Goal: Contribute content: Add original content to the website for others to see

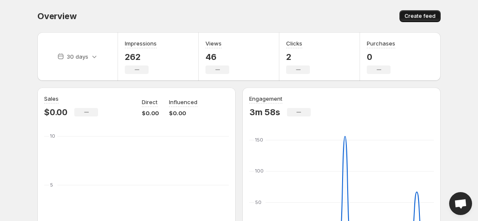
click at [423, 18] on span "Create feed" at bounding box center [420, 16] width 31 height 7
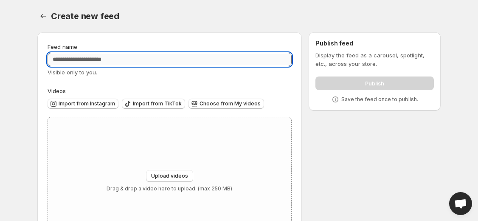
click at [110, 60] on input "Feed name" at bounding box center [170, 60] width 244 height 14
type input "**********"
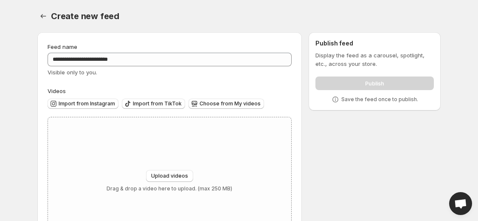
click at [175, 75] on div "Visible only to you." at bounding box center [170, 72] width 244 height 8
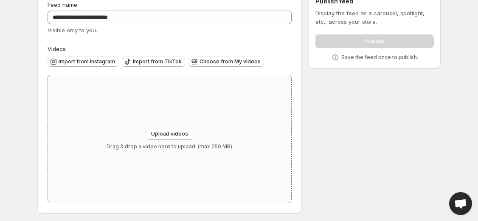
scroll to position [42, 0]
click at [160, 137] on button "Upload videos" at bounding box center [169, 133] width 47 height 12
type input "**********"
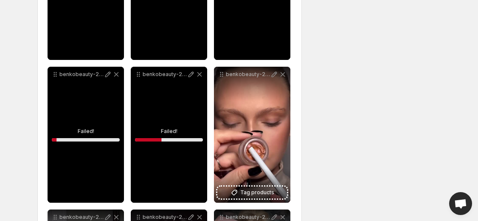
scroll to position [1792, 0]
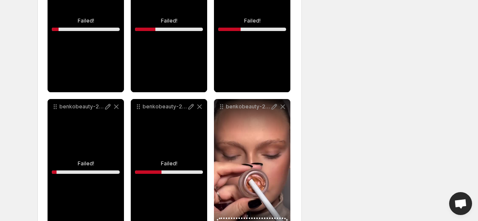
click at [170, 171] on div "benkobeauty-20240212-0069" at bounding box center [169, 167] width 76 height 136
click at [163, 143] on div "benkobeauty-20240212-0069" at bounding box center [169, 167] width 76 height 136
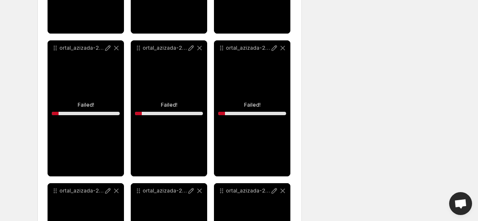
scroll to position [0, 0]
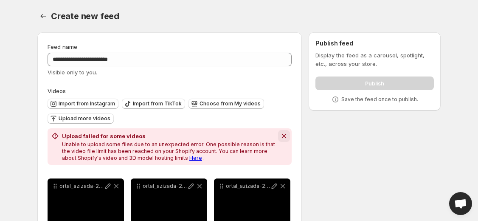
click at [284, 138] on icon "Dismiss notification" at bounding box center [284, 136] width 8 height 8
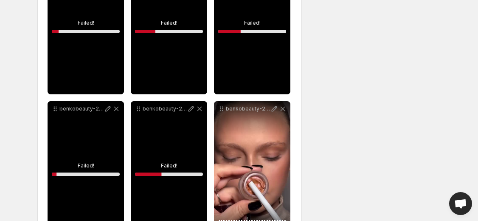
scroll to position [1721, 0]
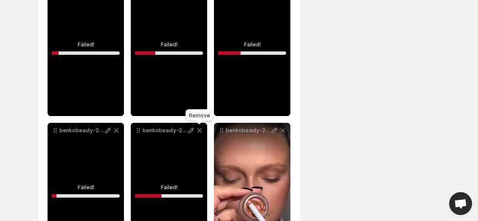
click at [200, 130] on icon at bounding box center [199, 130] width 5 height 5
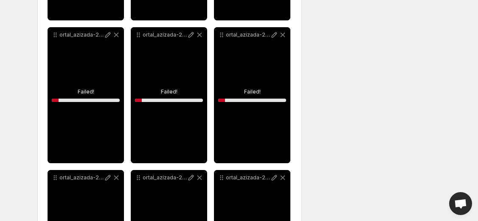
scroll to position [0, 0]
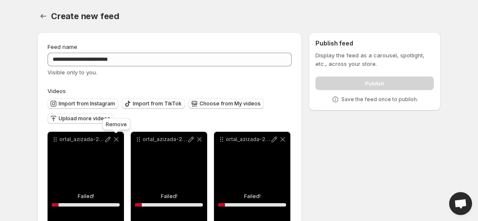
click at [118, 139] on icon at bounding box center [116, 139] width 8 height 8
click at [116, 141] on icon at bounding box center [116, 139] width 8 height 8
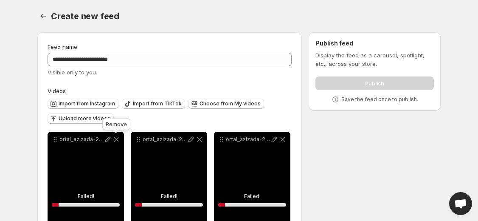
click at [116, 141] on icon at bounding box center [116, 139] width 8 height 8
click at [116, 139] on icon at bounding box center [116, 139] width 5 height 5
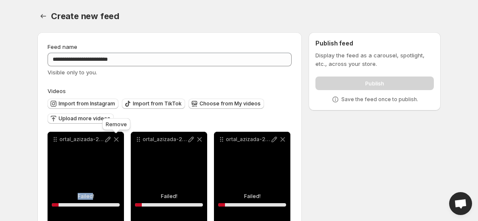
click at [116, 139] on icon at bounding box center [116, 139] width 5 height 5
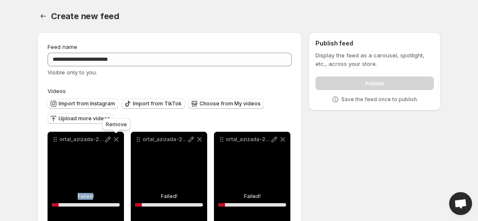
click at [116, 139] on icon at bounding box center [116, 139] width 5 height 5
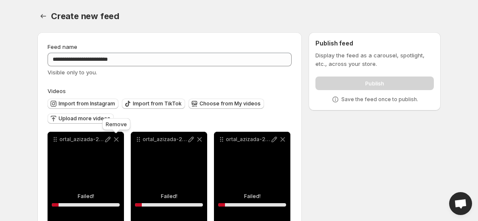
click at [116, 139] on icon at bounding box center [116, 139] width 5 height 5
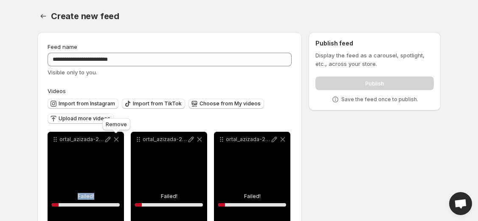
click at [116, 139] on icon at bounding box center [116, 139] width 5 height 5
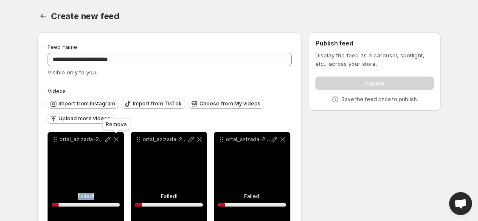
click at [116, 139] on icon at bounding box center [116, 139] width 5 height 5
click at [200, 140] on icon at bounding box center [199, 139] width 8 height 8
click at [118, 139] on icon at bounding box center [116, 139] width 8 height 8
click at [118, 140] on icon at bounding box center [116, 139] width 8 height 8
click at [116, 141] on icon at bounding box center [116, 139] width 8 height 8
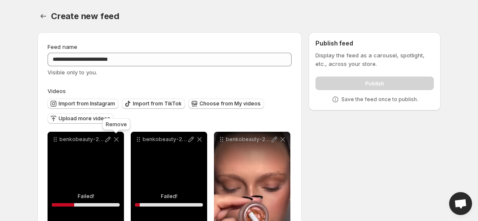
click at [116, 141] on icon at bounding box center [116, 139] width 8 height 8
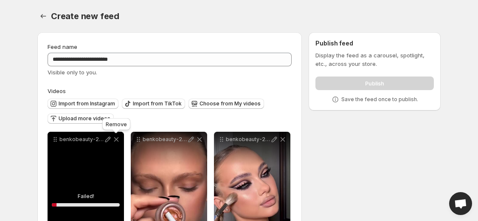
click at [116, 141] on icon at bounding box center [116, 139] width 8 height 8
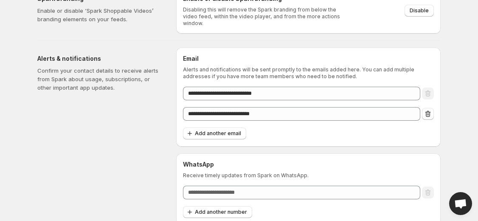
scroll to position [45, 0]
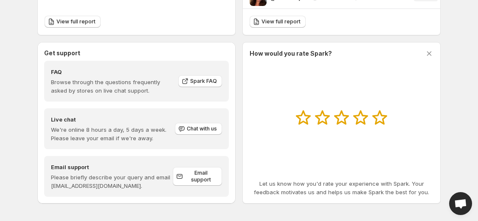
scroll to position [430, 0]
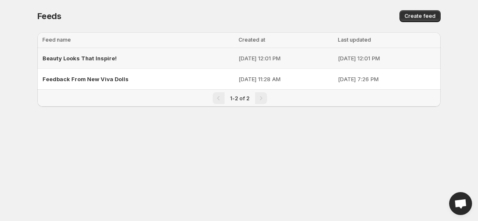
click at [81, 60] on span "Beauty Looks That Inspire!" at bounding box center [79, 58] width 74 height 7
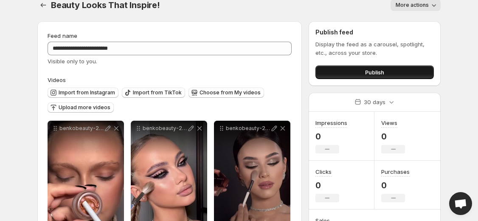
scroll to position [13, 0]
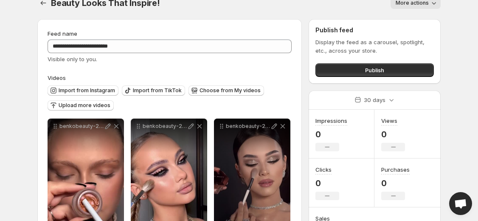
click at [433, 6] on icon "button" at bounding box center [434, 3] width 8 height 8
click at [457, 23] on body "**********" at bounding box center [239, 97] width 478 height 221
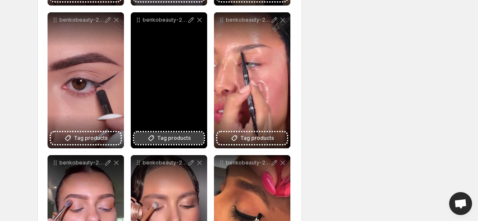
scroll to position [406, 0]
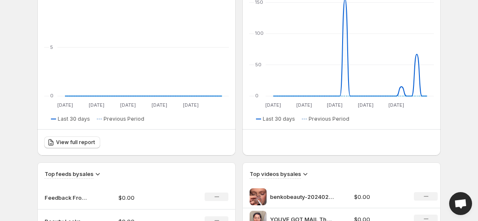
scroll to position [166, 0]
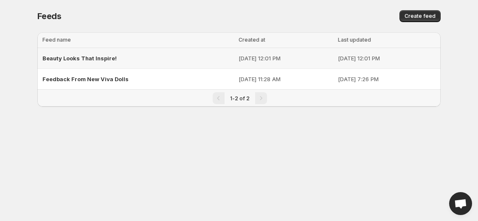
click at [86, 59] on span "Beauty Looks That Inspire!" at bounding box center [79, 58] width 74 height 7
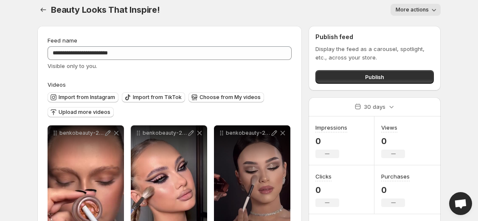
scroll to position [13, 0]
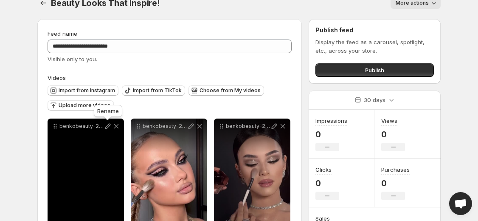
click at [105, 127] on icon at bounding box center [108, 126] width 8 height 8
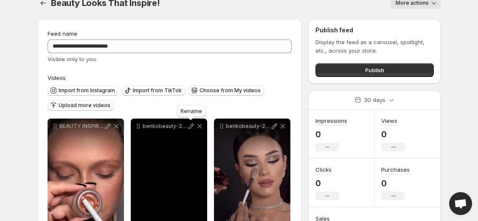
click at [190, 128] on icon at bounding box center [192, 127] width 6 height 6
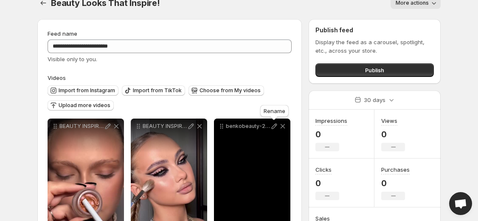
click at [272, 127] on icon at bounding box center [274, 126] width 8 height 8
click at [271, 128] on icon at bounding box center [274, 126] width 8 height 8
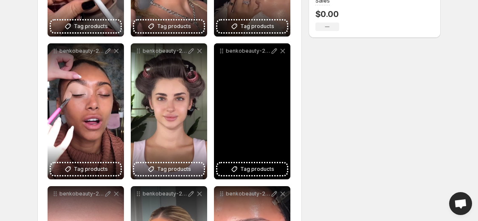
scroll to position [231, 0]
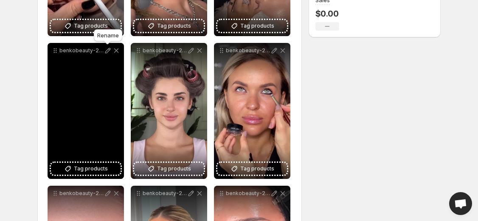
click at [107, 53] on icon at bounding box center [108, 50] width 8 height 8
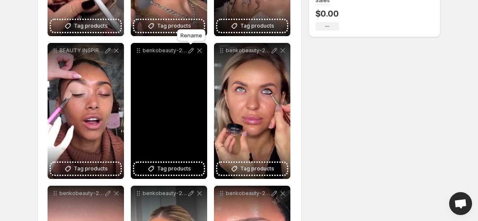
click at [190, 51] on icon at bounding box center [191, 50] width 8 height 8
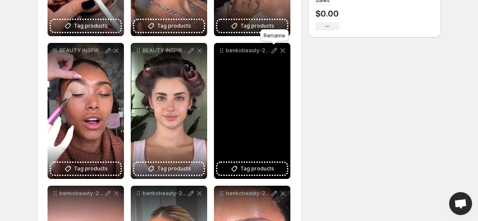
click at [273, 53] on icon at bounding box center [275, 51] width 6 height 6
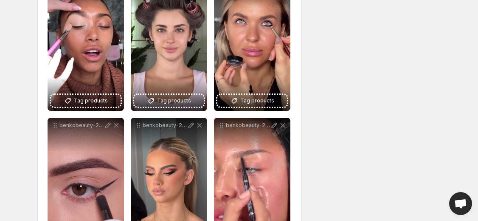
scroll to position [302, 0]
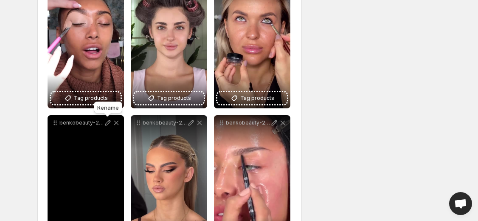
click at [107, 125] on icon at bounding box center [108, 123] width 6 height 6
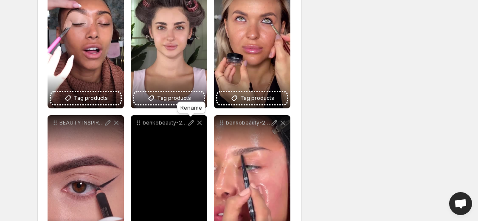
click at [188, 124] on icon at bounding box center [191, 122] width 8 height 8
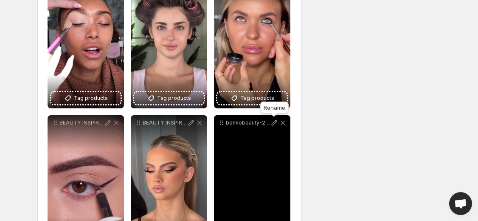
click at [273, 124] on icon at bounding box center [274, 122] width 8 height 8
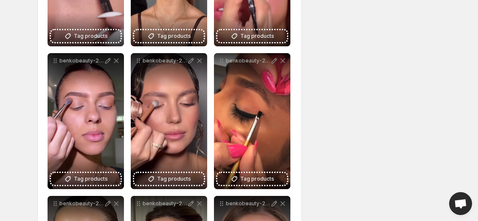
scroll to position [502, 0]
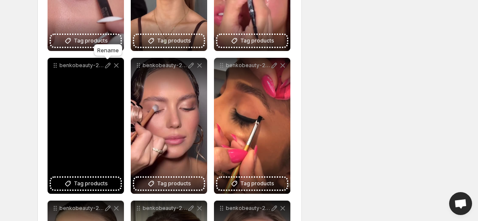
click at [105, 69] on icon at bounding box center [108, 65] width 8 height 8
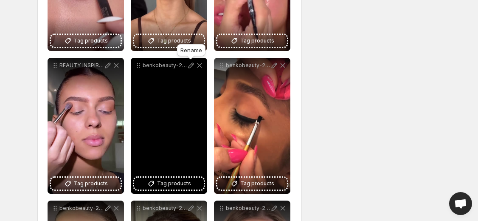
click at [191, 64] on icon at bounding box center [191, 65] width 8 height 8
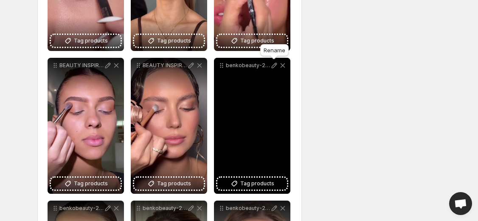
click at [272, 65] on icon at bounding box center [274, 65] width 8 height 8
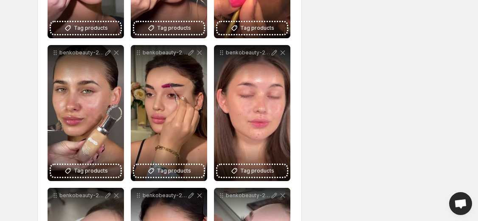
scroll to position [665, 0]
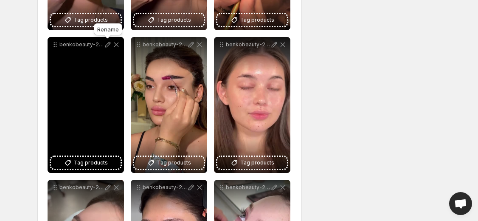
click at [104, 46] on icon at bounding box center [108, 44] width 8 height 8
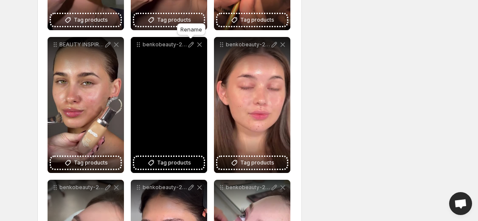
click at [190, 47] on icon at bounding box center [191, 44] width 8 height 8
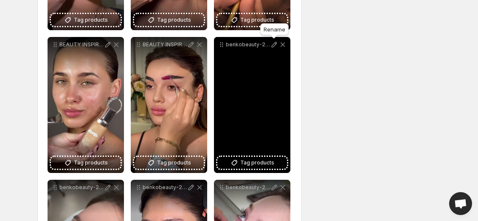
click at [273, 46] on icon at bounding box center [274, 44] width 8 height 8
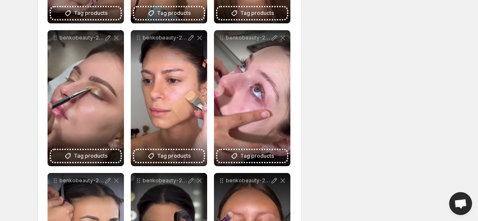
scroll to position [817, 0]
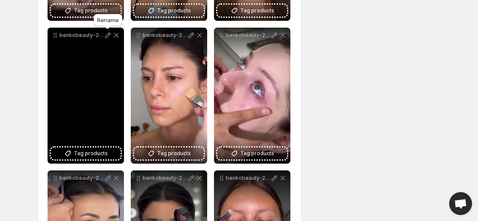
click at [106, 38] on icon at bounding box center [108, 35] width 8 height 8
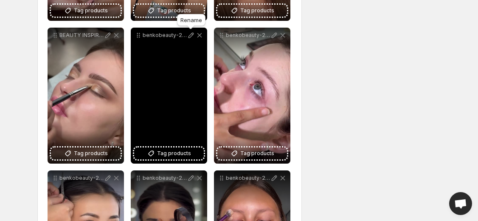
click at [188, 34] on icon at bounding box center [191, 35] width 8 height 8
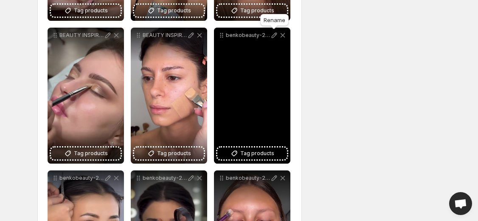
click at [271, 36] on icon at bounding box center [274, 35] width 8 height 8
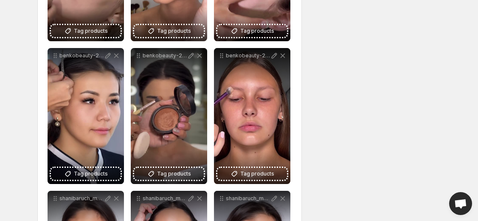
scroll to position [945, 0]
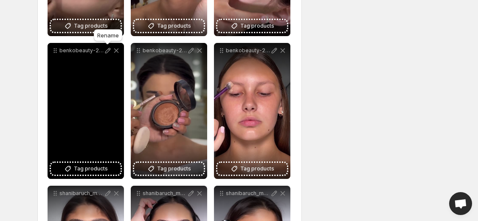
click at [107, 53] on icon at bounding box center [108, 50] width 8 height 8
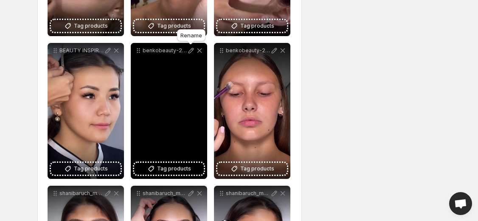
click at [190, 52] on icon at bounding box center [192, 51] width 6 height 6
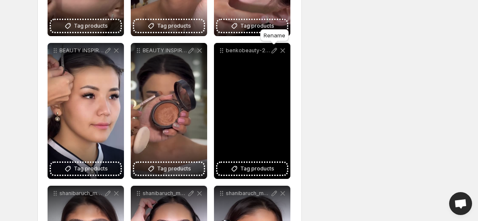
click at [271, 54] on icon at bounding box center [274, 50] width 8 height 8
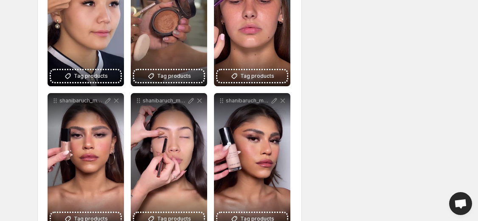
scroll to position [1056, 0]
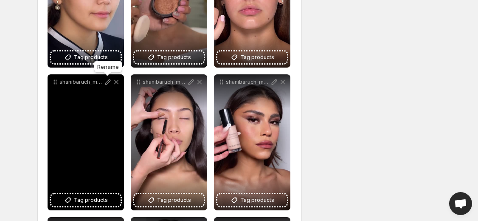
click at [106, 81] on icon at bounding box center [108, 82] width 8 height 8
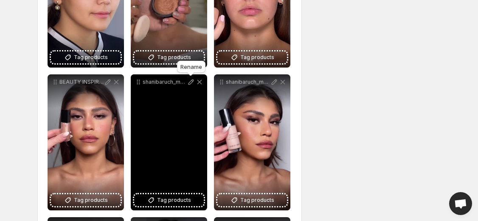
click at [190, 82] on icon at bounding box center [191, 82] width 8 height 8
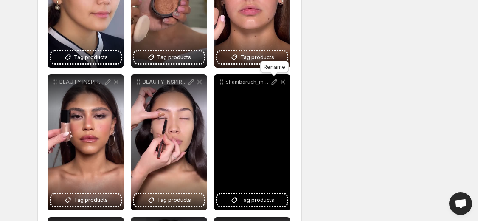
click at [273, 83] on icon at bounding box center [275, 82] width 6 height 6
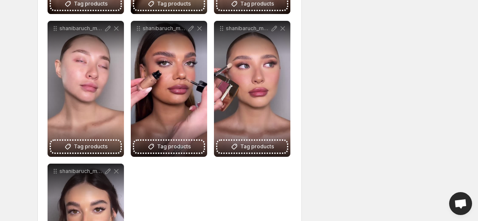
scroll to position [1214, 0]
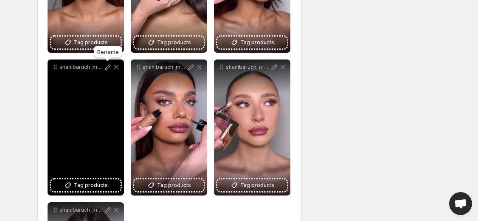
click at [107, 71] on icon at bounding box center [108, 67] width 8 height 8
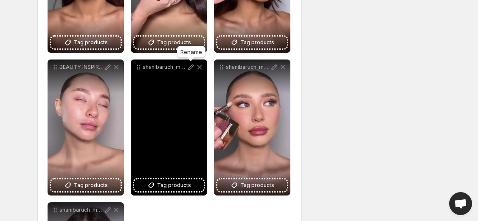
click at [192, 68] on icon at bounding box center [191, 67] width 8 height 8
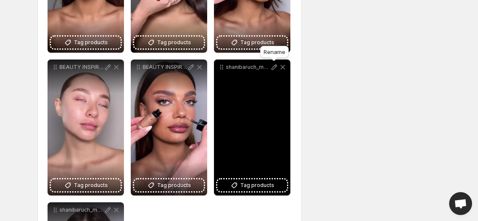
click at [273, 70] on icon at bounding box center [274, 67] width 8 height 8
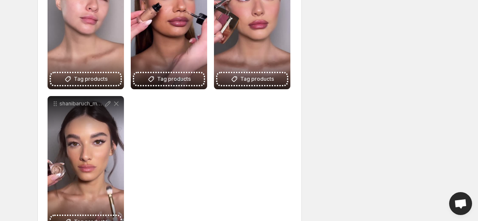
scroll to position [1340, 0]
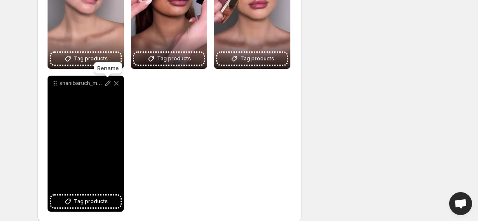
click at [104, 86] on icon at bounding box center [108, 83] width 8 height 8
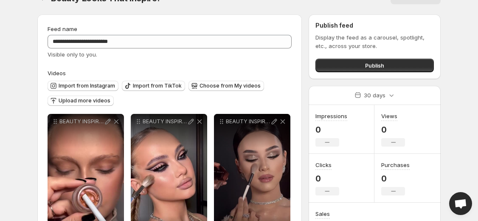
scroll to position [0, 0]
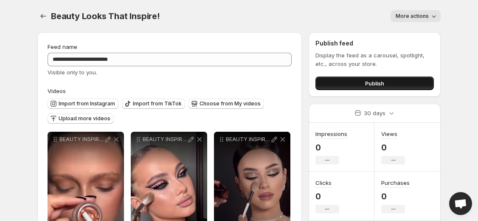
click at [372, 84] on span "Publish" at bounding box center [374, 83] width 19 height 8
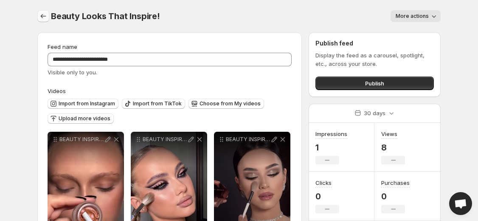
click at [43, 18] on icon "Settings" at bounding box center [43, 16] width 8 height 8
